Goal: Participate in discussion: Engage in conversation with other users on a specific topic

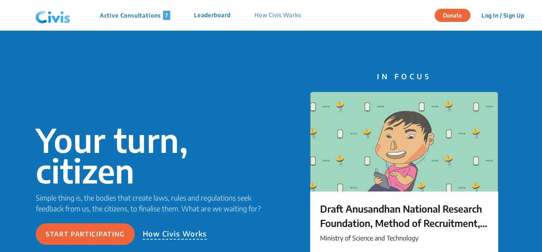
click at [140, 16] on p "Active Consultations 7" at bounding box center [135, 15] width 70 height 9
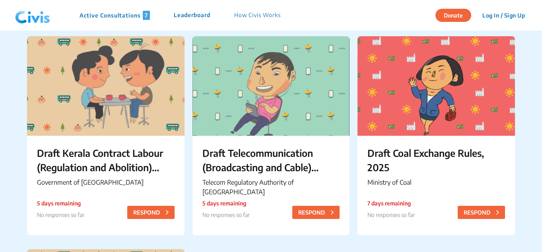
scroll to position [318, 0]
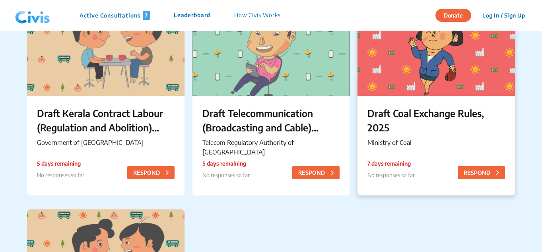
click at [412, 112] on p "Draft Coal Exchange Rules, 2025" at bounding box center [435, 120] width 137 height 29
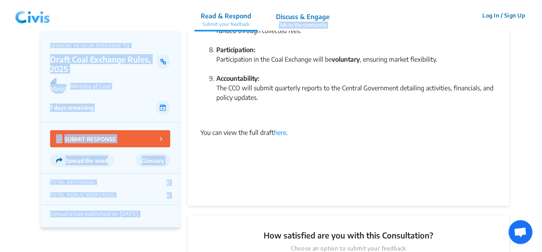
scroll to position [471, 0]
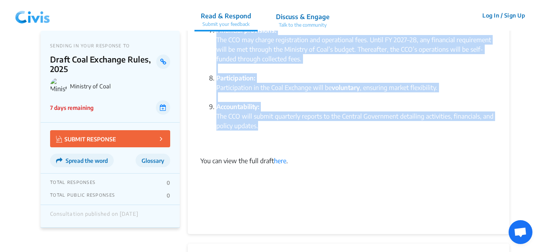
drag, startPoint x: 201, startPoint y: 110, endPoint x: 349, endPoint y: 117, distance: 148.8
copy div "Lore ipsumdo sit ametconse ad eli Seddo eiu Temporin (Utlaboreetd mag Aliquaeni…"
